Goal: Task Accomplishment & Management: Use online tool/utility

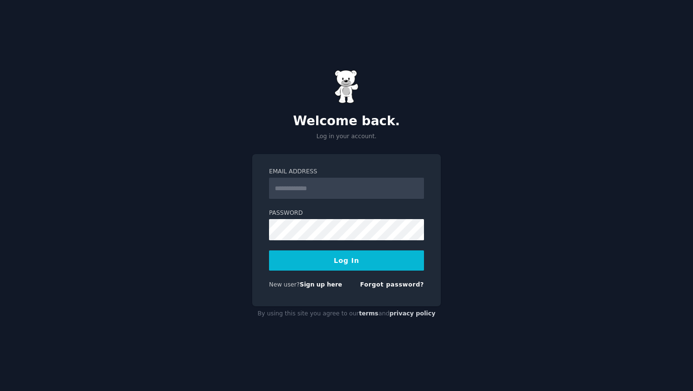
click at [346, 197] on input "Email Address" at bounding box center [346, 188] width 155 height 21
type input "**********"
click at [359, 258] on button "Log In" at bounding box center [346, 260] width 155 height 20
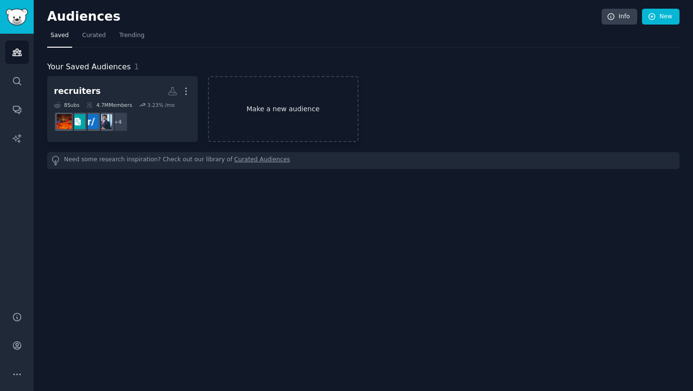
click at [239, 117] on link "Make a new audience" at bounding box center [283, 109] width 151 height 66
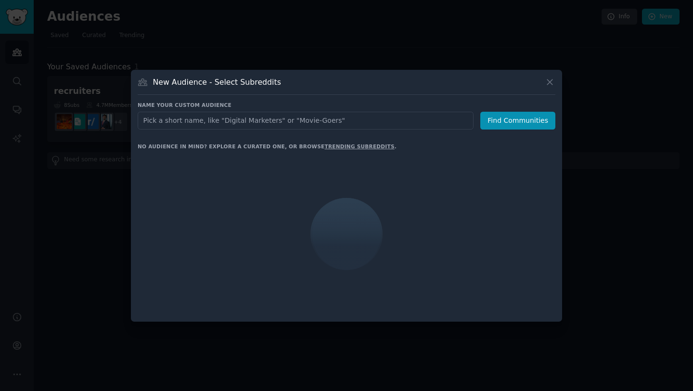
click at [266, 121] on input "text" at bounding box center [306, 121] width 336 height 18
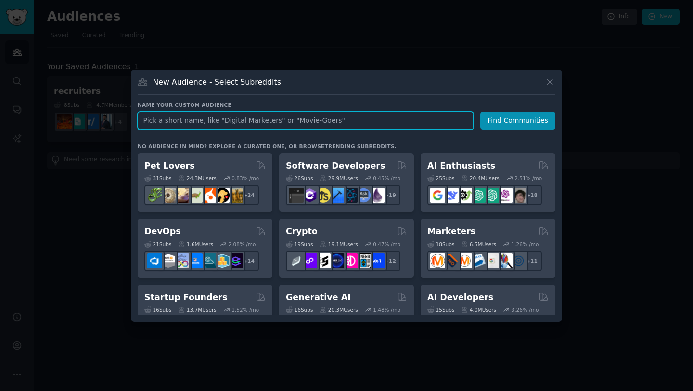
click at [310, 128] on input "text" at bounding box center [306, 121] width 336 height 18
paste input "r/RealEstateTechnology"
type input "r/RealEstateTechnology"
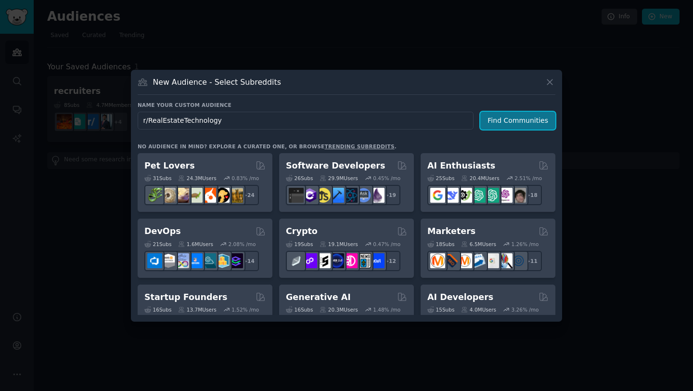
click at [507, 114] on button "Find Communities" at bounding box center [517, 121] width 75 height 18
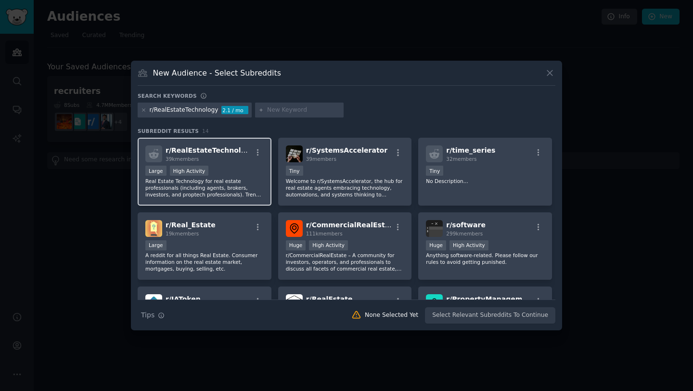
click at [254, 157] on div at bounding box center [258, 154] width 12 height 12
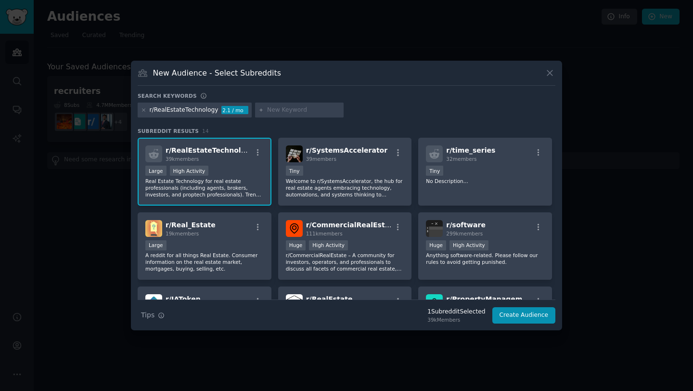
click at [203, 108] on div "r/RealEstateTechnology" at bounding box center [184, 110] width 69 height 9
click at [177, 113] on div "r/RealEstateTechnology" at bounding box center [184, 110] width 69 height 9
click at [183, 109] on div "r/RealEstateTechnology" at bounding box center [184, 110] width 69 height 9
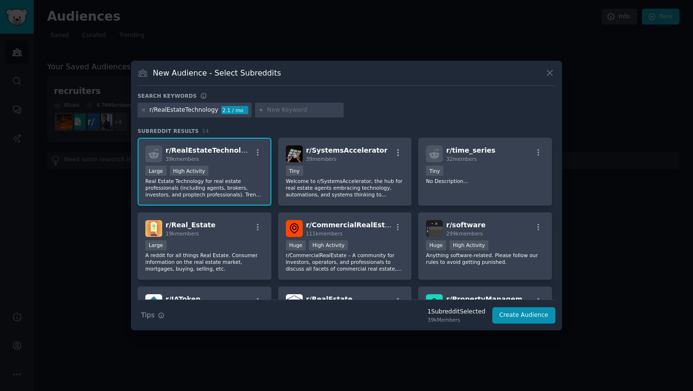
click at [211, 109] on div "r/RealEstateTechnology" at bounding box center [184, 110] width 69 height 9
drag, startPoint x: 212, startPoint y: 109, endPoint x: 192, endPoint y: 109, distance: 20.2
click at [192, 109] on div "r/RealEstateTechnology" at bounding box center [184, 110] width 69 height 9
click at [143, 109] on icon at bounding box center [144, 110] width 2 height 2
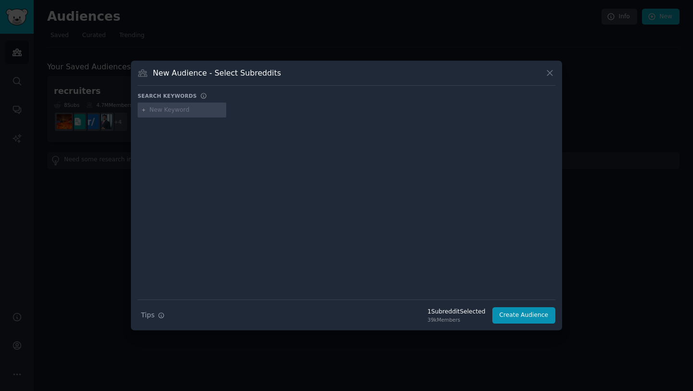
click at [201, 111] on input "text" at bounding box center [186, 110] width 73 height 9
type input "real estate"
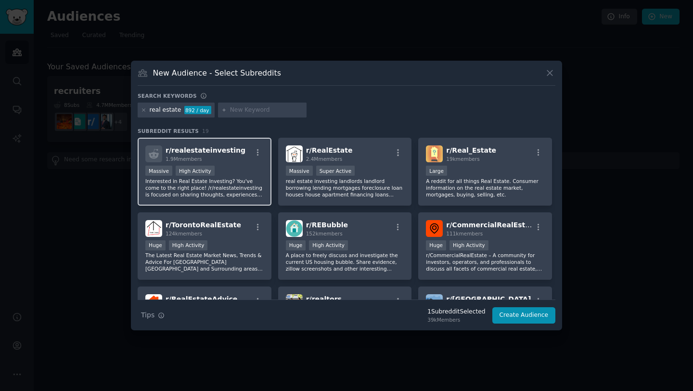
click at [251, 184] on p "Interested in Real Estate Investing? You've come to the right place! /r/realest…" at bounding box center [204, 188] width 118 height 20
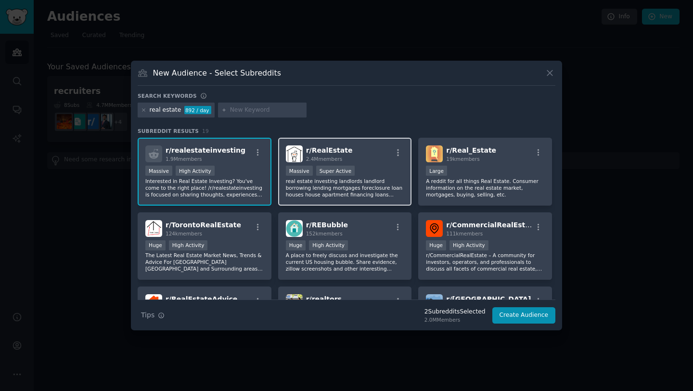
click at [323, 189] on p "real estate investing landlords landlord borrowing lending mortgages foreclosur…" at bounding box center [345, 188] width 118 height 20
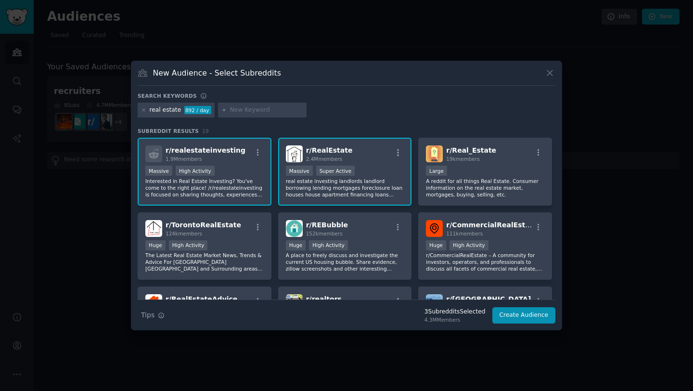
click at [229, 191] on p "Interested in Real Estate Investing? You've come to the right place! /r/realest…" at bounding box center [204, 188] width 118 height 20
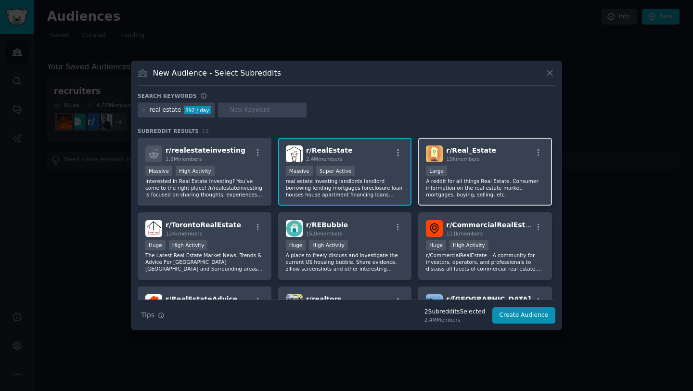
click at [480, 187] on p "A reddit for all things Real Estate. Consumer information on the real estate ma…" at bounding box center [485, 188] width 118 height 20
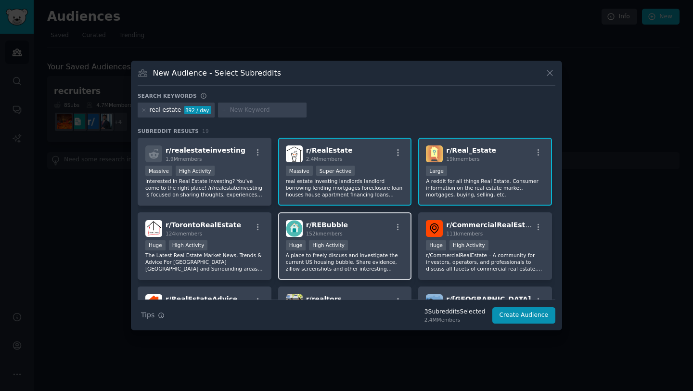
scroll to position [32, 0]
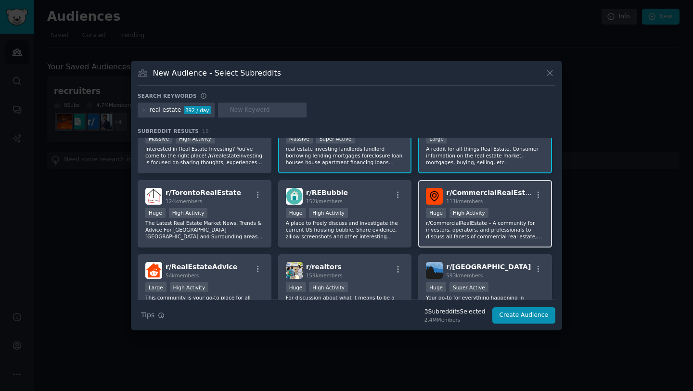
click at [448, 239] on p "r/CommercialRealEstate – A community for investors, operators, and professional…" at bounding box center [485, 230] width 118 height 20
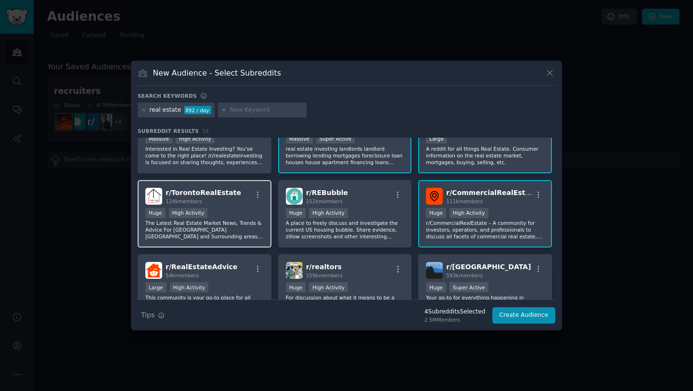
scroll to position [85, 0]
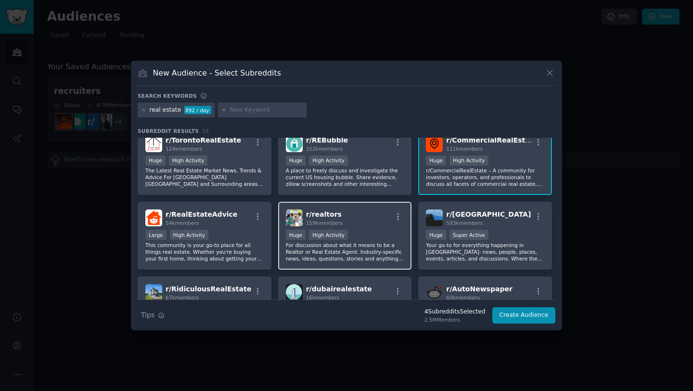
click at [387, 248] on p "For discussion about what it means to be a Realtor or Real Estate Agent. Indust…" at bounding box center [345, 252] width 118 height 20
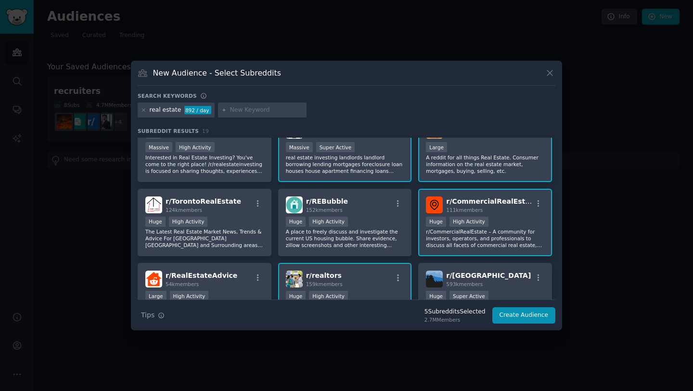
scroll to position [9, 0]
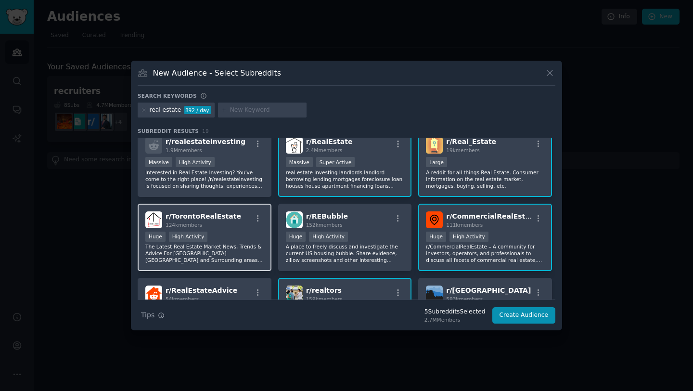
click at [251, 232] on div "Huge High Activity" at bounding box center [204, 238] width 118 height 12
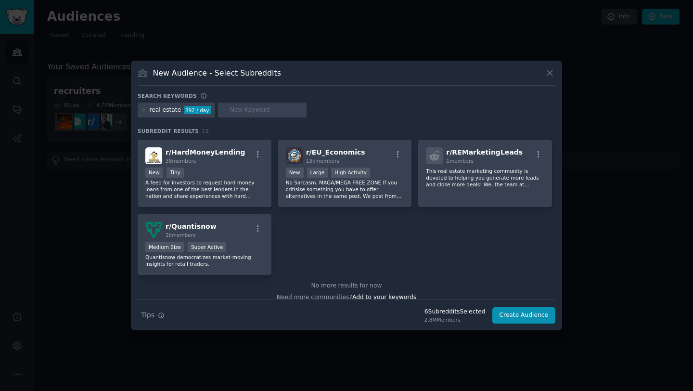
scroll to position [0, 0]
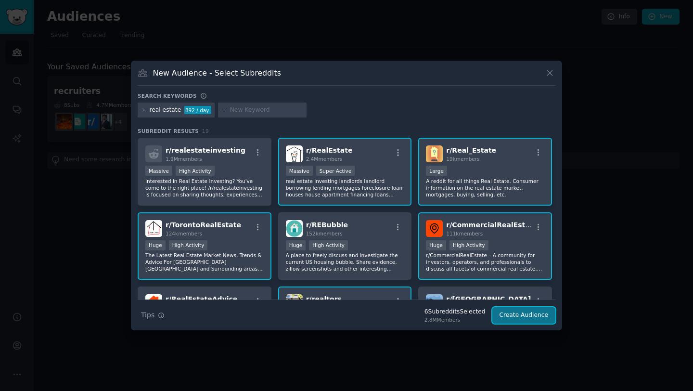
click at [536, 322] on button "Create Audience" at bounding box center [525, 315] width 64 height 16
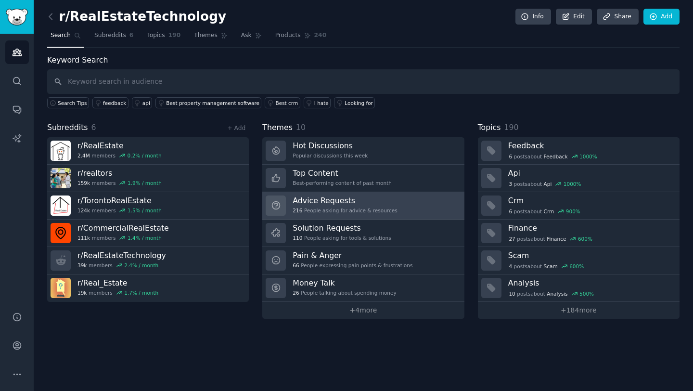
click at [402, 203] on link "Advice Requests 216 People asking for advice & resources" at bounding box center [363, 205] width 202 height 27
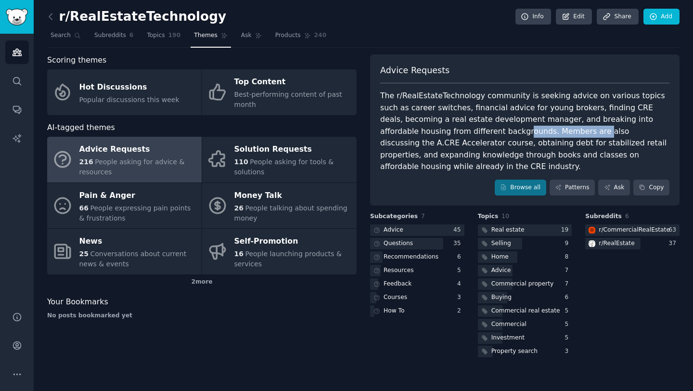
drag, startPoint x: 436, startPoint y: 128, endPoint x: 512, endPoint y: 135, distance: 76.9
click at [512, 135] on div "The r/RealEstateTechnology community is seeking advice on various topics such a…" at bounding box center [524, 131] width 289 height 83
click at [315, 327] on div "Scoring themes Hot Discussions Popular discussions this week Top Content Best-p…" at bounding box center [202, 206] width 310 height 305
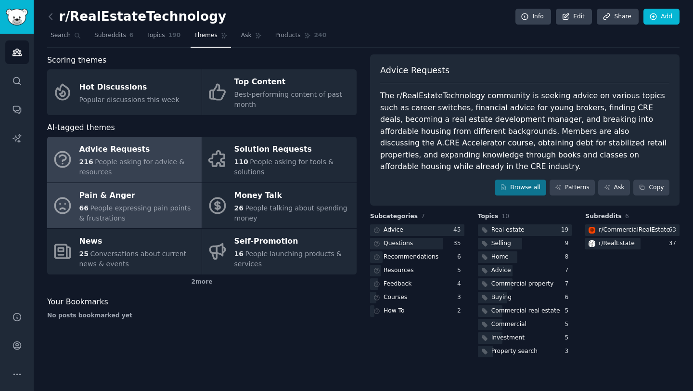
click at [125, 220] on div "66 People expressing pain points & frustrations" at bounding box center [137, 213] width 117 height 20
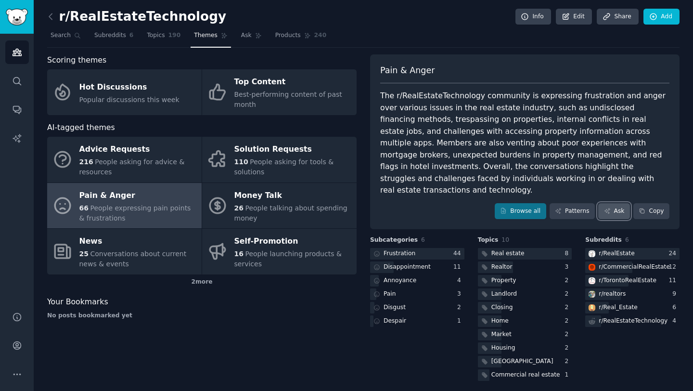
click at [616, 203] on link "Ask" at bounding box center [614, 211] width 32 height 16
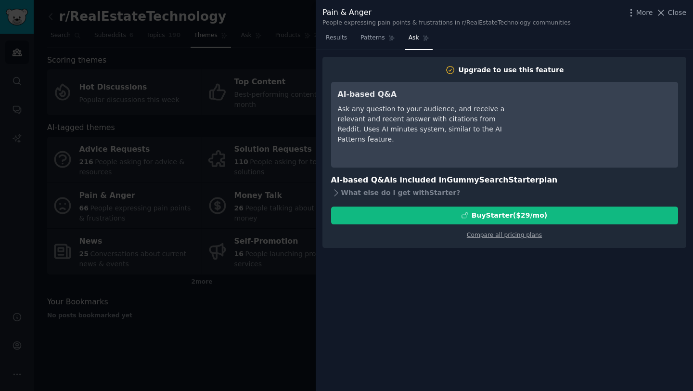
click at [484, 132] on div "Ask any question to your audience, and receive a relevant and recent answer wit…" at bounding box center [426, 124] width 176 height 40
click at [372, 41] on span "Patterns" at bounding box center [373, 38] width 24 height 9
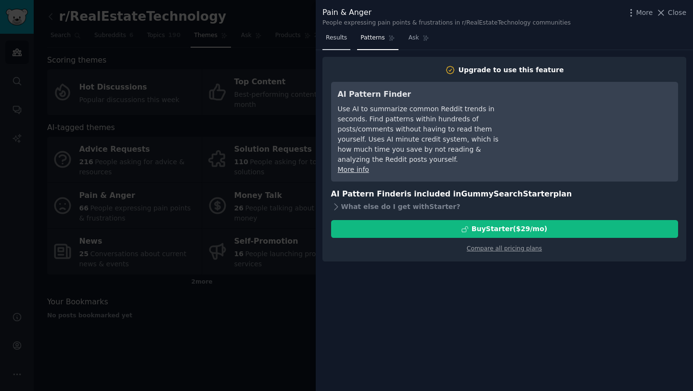
click at [344, 40] on span "Results" at bounding box center [336, 38] width 21 height 9
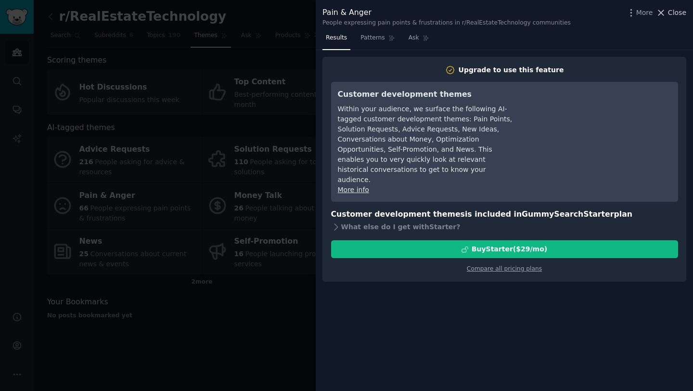
click at [683, 13] on span "Close" at bounding box center [677, 13] width 18 height 10
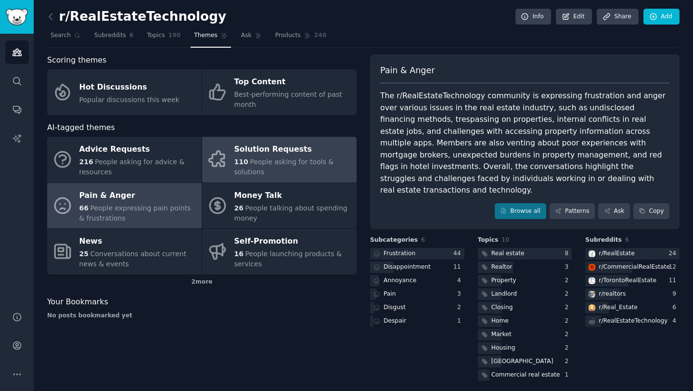
click at [285, 171] on div "110 People asking for tools & solutions" at bounding box center [292, 167] width 117 height 20
